Goal: Information Seeking & Learning: Learn about a topic

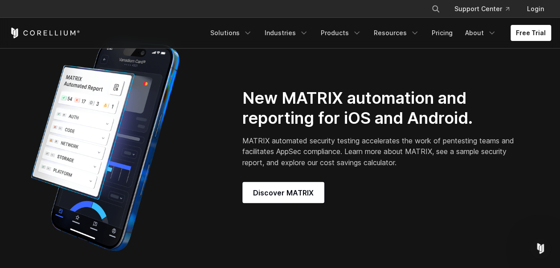
scroll to position [689, 0]
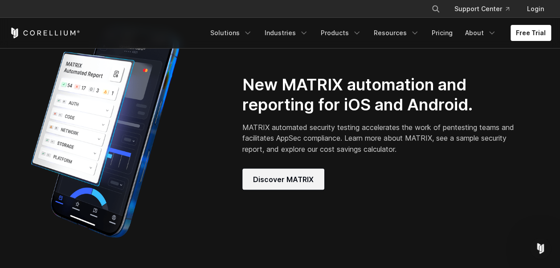
click at [291, 184] on span "Discover MATRIX" at bounding box center [283, 179] width 61 height 11
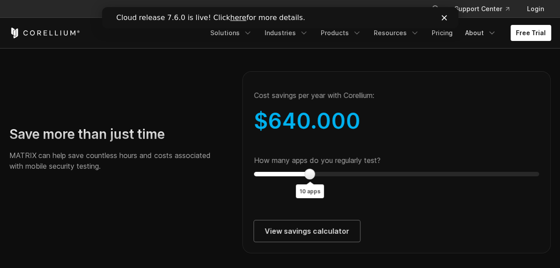
scroll to position [1618, 0]
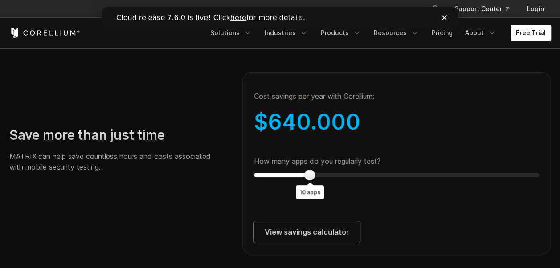
click at [104, 268] on html "× Search our site... Support Center Login" at bounding box center [280, 271] width 560 height 3779
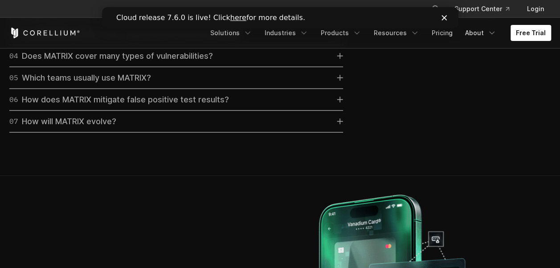
scroll to position [2661, 0]
click at [175, 128] on link "07 How will MATRIX evolve?" at bounding box center [176, 121] width 334 height 12
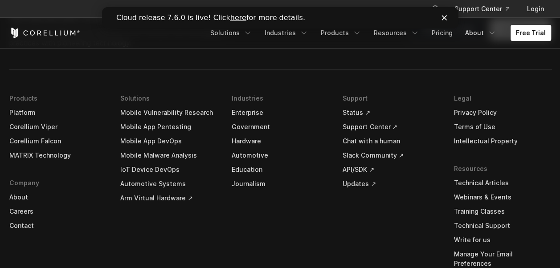
scroll to position [3548, 0]
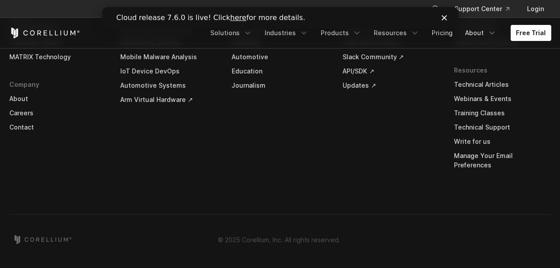
click at [25, 120] on link "Careers" at bounding box center [57, 113] width 97 height 14
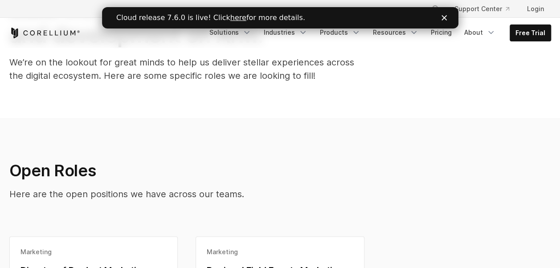
scroll to position [5, 0]
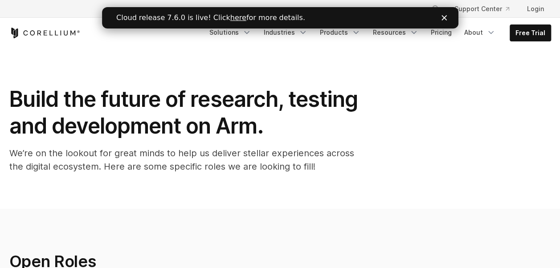
click at [41, 29] on icon "Corellium Home" at bounding box center [44, 33] width 71 height 11
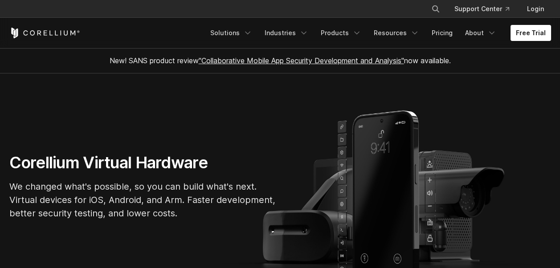
click at [243, 31] on link "Solutions" at bounding box center [231, 33] width 53 height 16
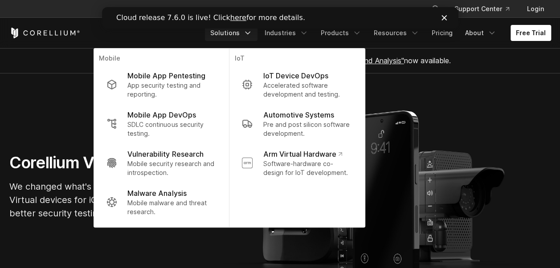
click at [197, 55] on p "Mobile" at bounding box center [161, 59] width 124 height 11
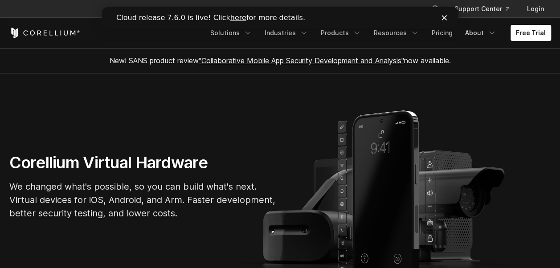
click at [226, 26] on div "Cloud release 7.6.0 is live! Click here for more details." at bounding box center [280, 17] width 357 height 21
click at [221, 33] on link "Solutions" at bounding box center [231, 33] width 53 height 16
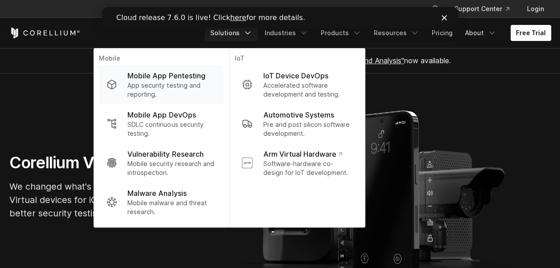
click at [202, 90] on p "App security testing and reporting." at bounding box center [172, 90] width 89 height 18
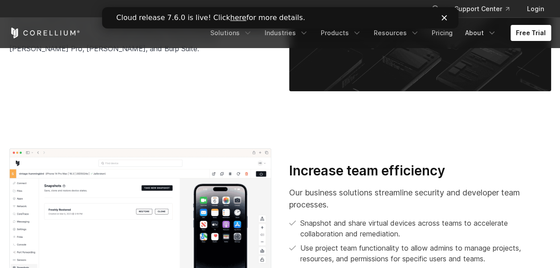
scroll to position [1436, 0]
click at [448, 18] on div "Close" at bounding box center [445, 17] width 9 height 5
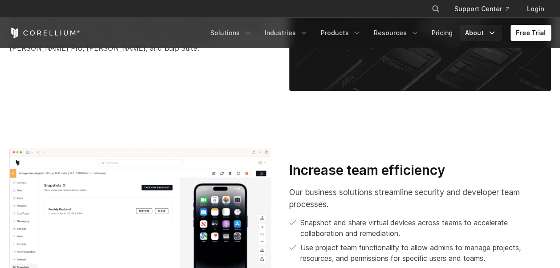
click at [463, 30] on link "About" at bounding box center [481, 33] width 42 height 16
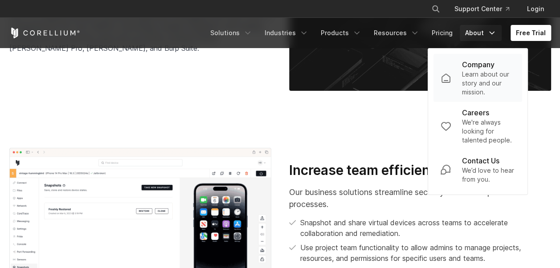
click at [470, 66] on p "Company" at bounding box center [478, 64] width 33 height 11
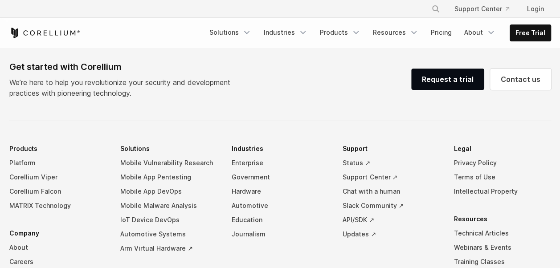
scroll to position [1519, 0]
